Goal: Find specific page/section: Find specific page/section

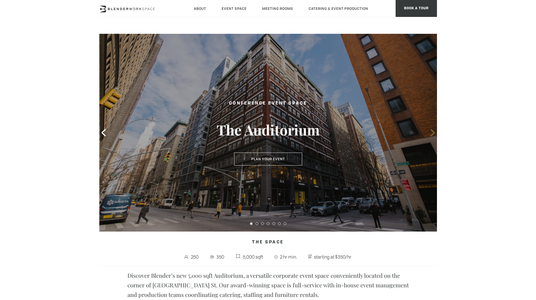
click at [435, 134] on icon at bounding box center [432, 132] width 7 height 7
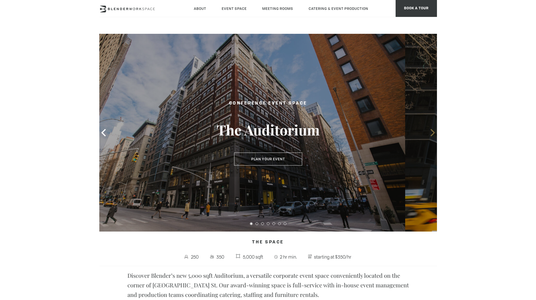
click at [435, 134] on icon at bounding box center [432, 132] width 7 height 7
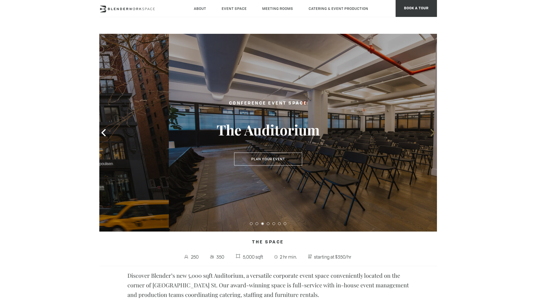
click at [434, 134] on icon at bounding box center [432, 132] width 7 height 7
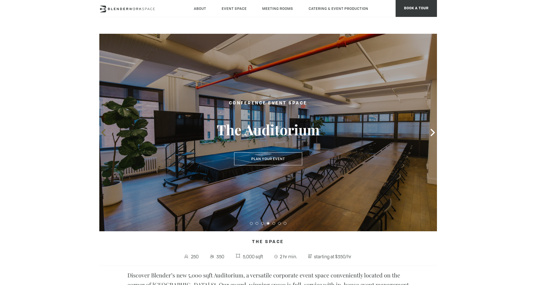
click at [100, 135] on icon at bounding box center [103, 132] width 7 height 7
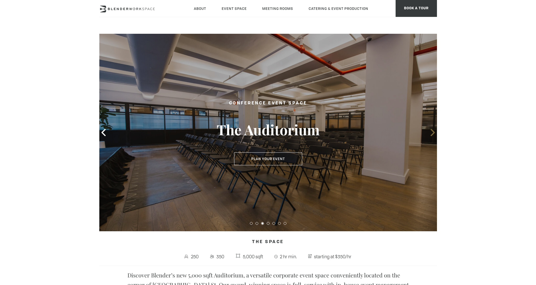
click at [430, 133] on icon at bounding box center [432, 132] width 7 height 7
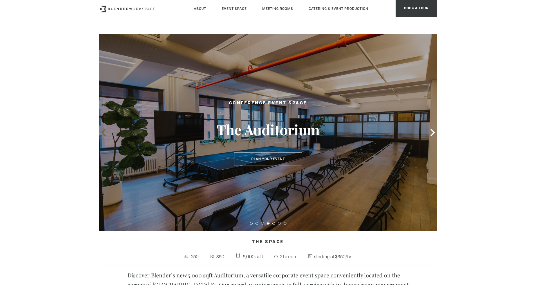
click at [103, 129] on icon at bounding box center [103, 132] width 7 height 7
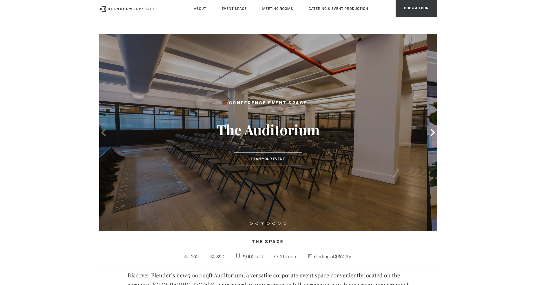
click at [103, 129] on icon at bounding box center [103, 132] width 7 height 7
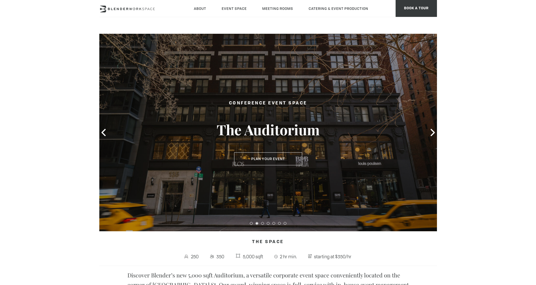
click at [434, 131] on icon at bounding box center [433, 132] width 4 height 7
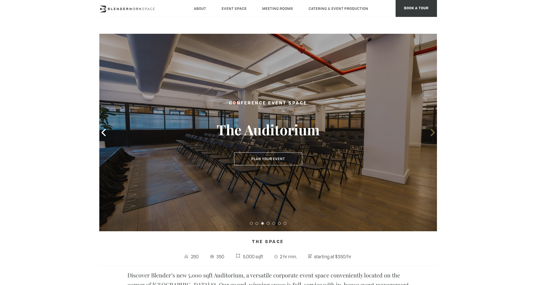
click at [434, 135] on icon at bounding box center [432, 132] width 7 height 7
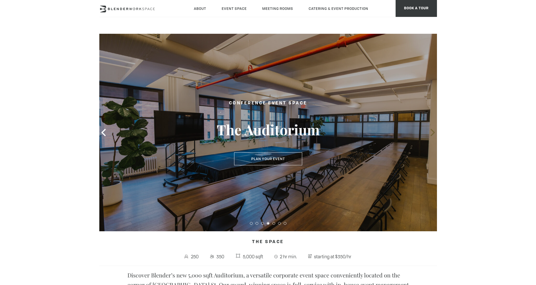
click at [434, 135] on icon at bounding box center [432, 132] width 7 height 7
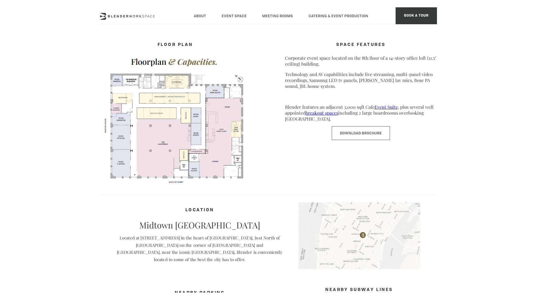
scroll to position [313, 0]
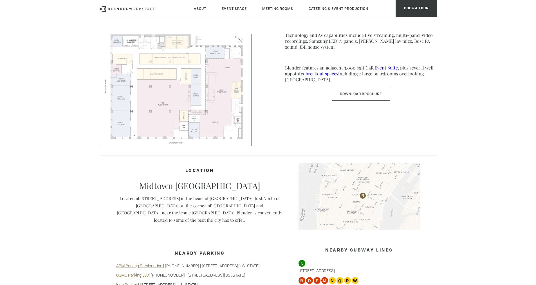
click at [213, 101] on img at bounding box center [175, 80] width 152 height 132
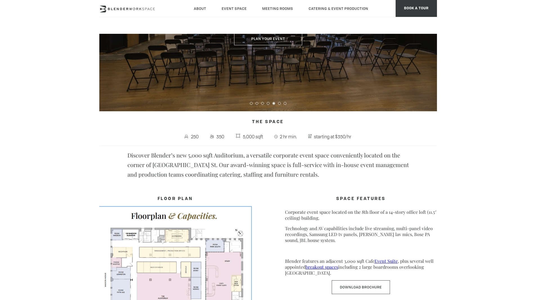
scroll to position [120, 0]
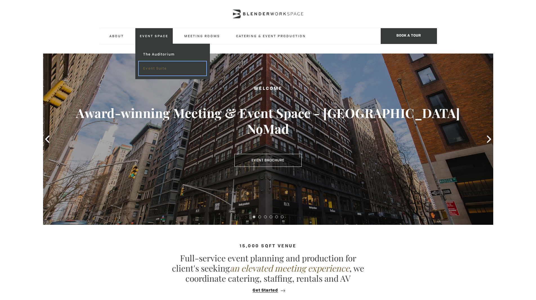
click at [151, 68] on link "Event Suite" at bounding box center [172, 68] width 67 height 14
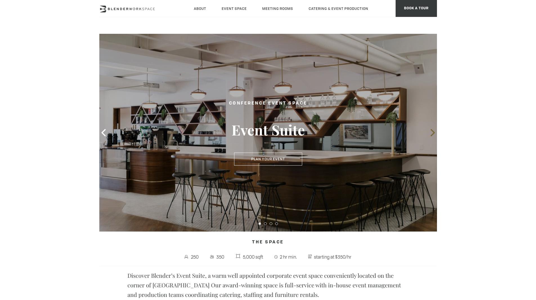
click at [434, 130] on icon at bounding box center [432, 132] width 7 height 7
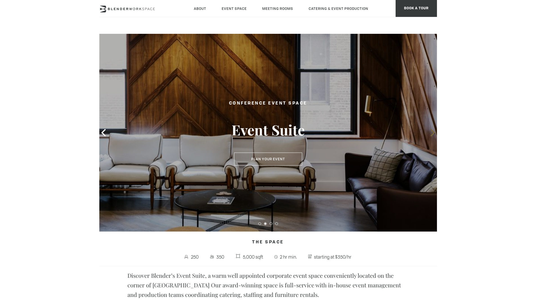
click at [434, 130] on icon at bounding box center [432, 132] width 7 height 7
